Goal: Task Accomplishment & Management: Manage account settings

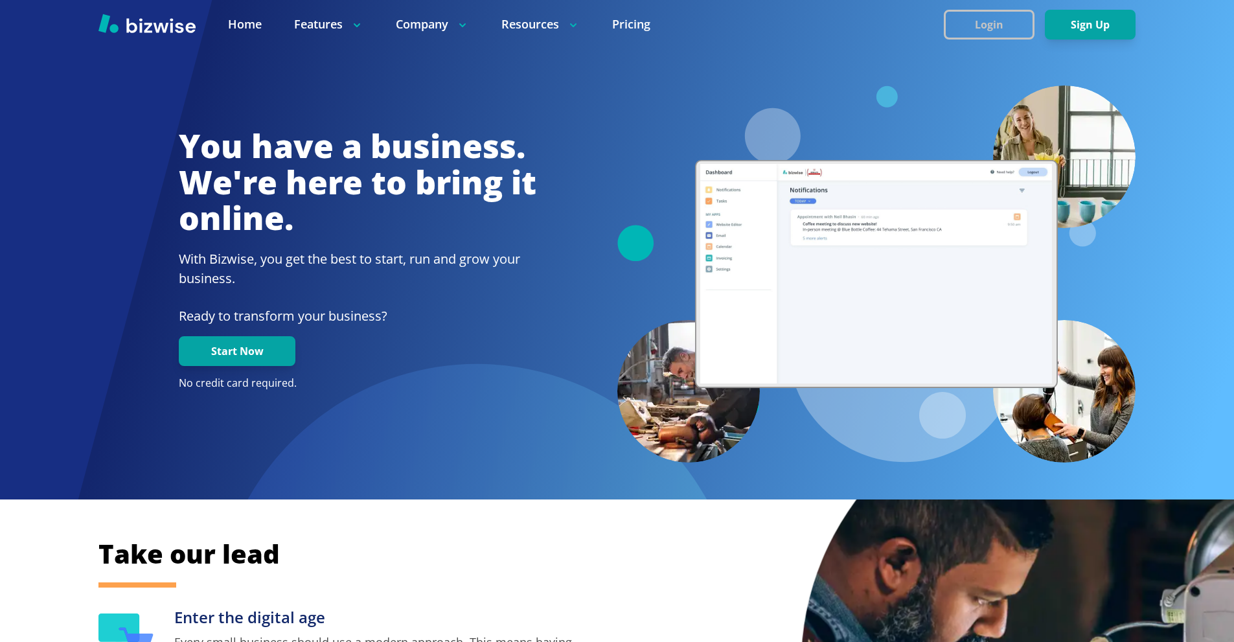
click at [980, 12] on button "Login" at bounding box center [989, 25] width 91 height 30
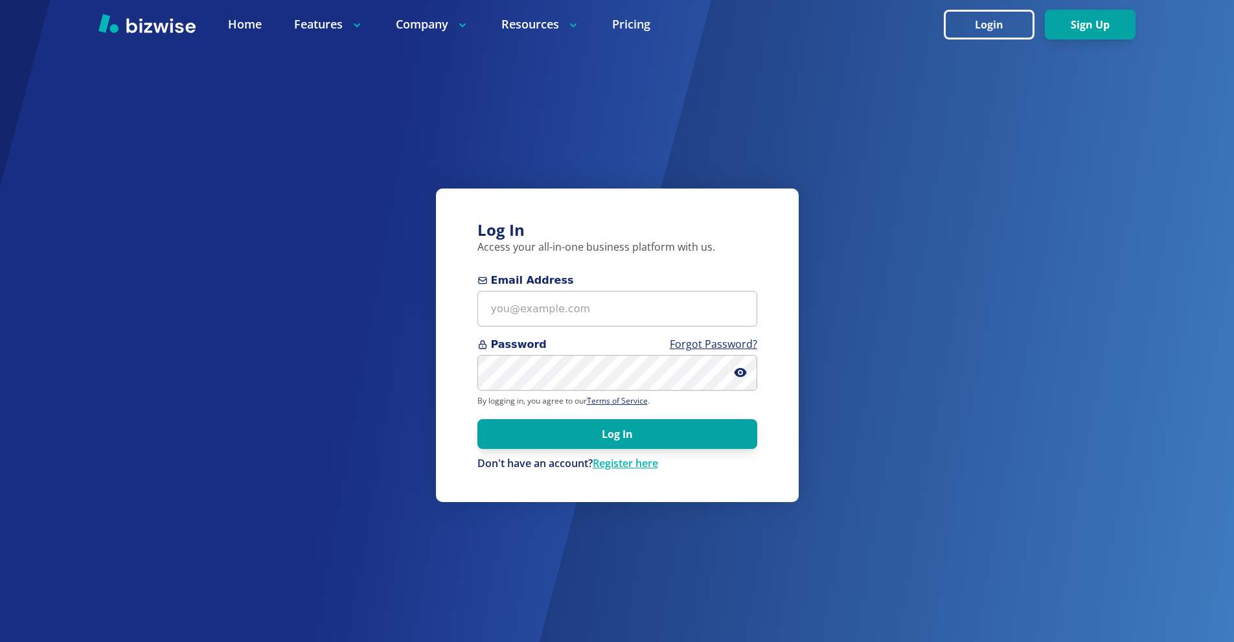
drag, startPoint x: 633, startPoint y: 285, endPoint x: 629, endPoint y: 300, distance: 15.2
click at [631, 286] on span "Email Address" at bounding box center [617, 281] width 280 height 16
click at [629, 300] on input "Email Address" at bounding box center [617, 309] width 280 height 36
paste input "thomascarterone@gmail.com"
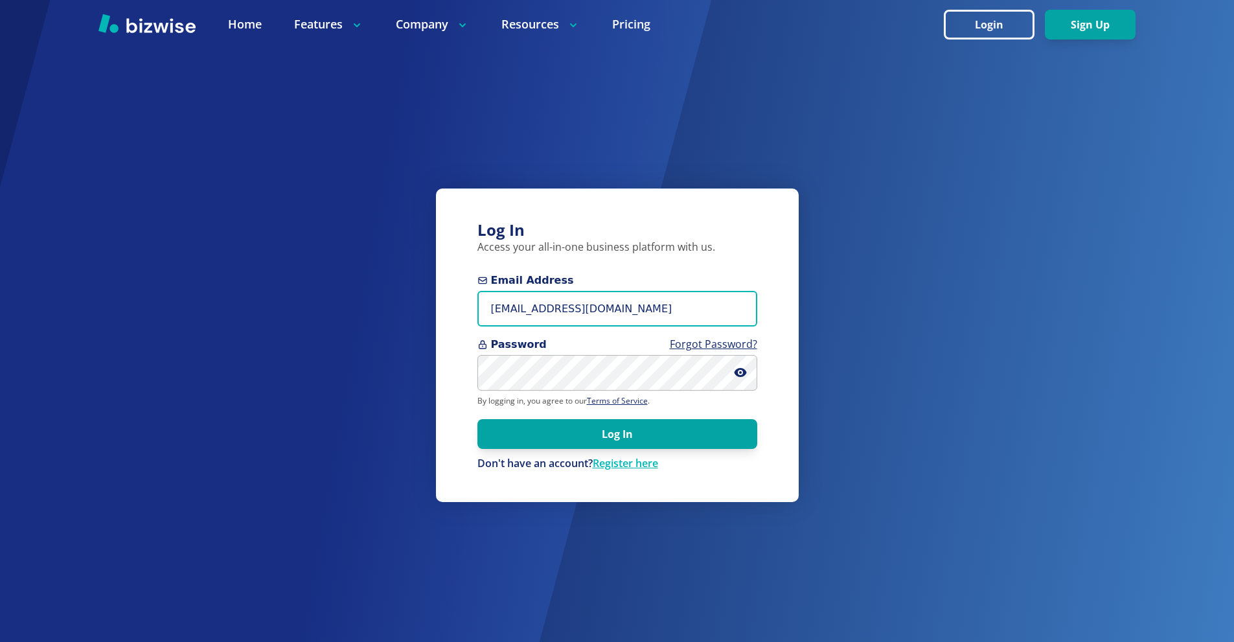
type input "thomascarterone@gmail.com"
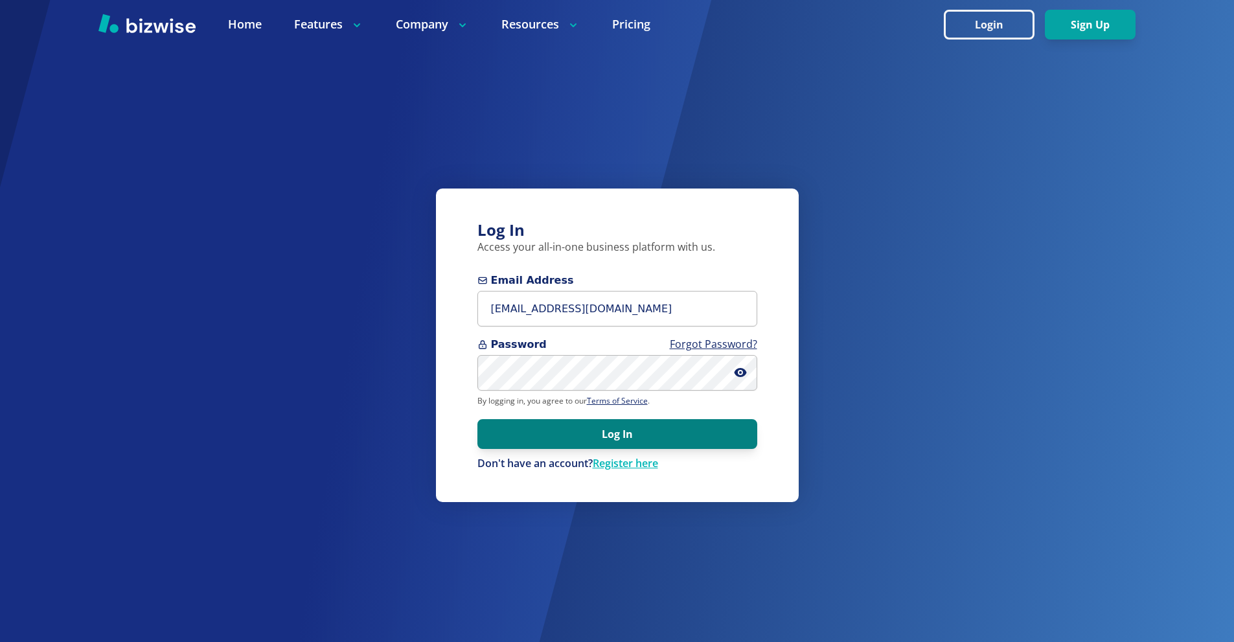
click at [630, 427] on button "Log In" at bounding box center [617, 434] width 280 height 30
